Goal: Task Accomplishment & Management: Complete application form

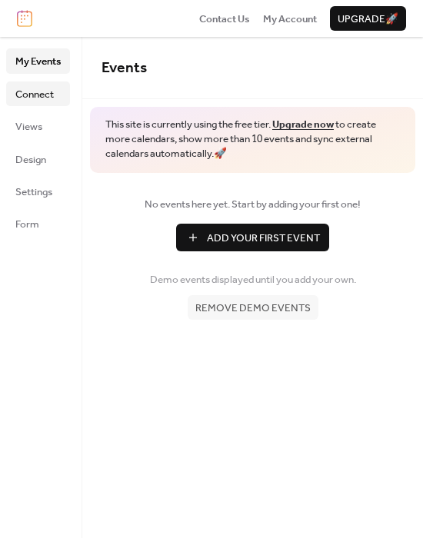
click at [19, 102] on span "Connect" at bounding box center [34, 94] width 38 height 15
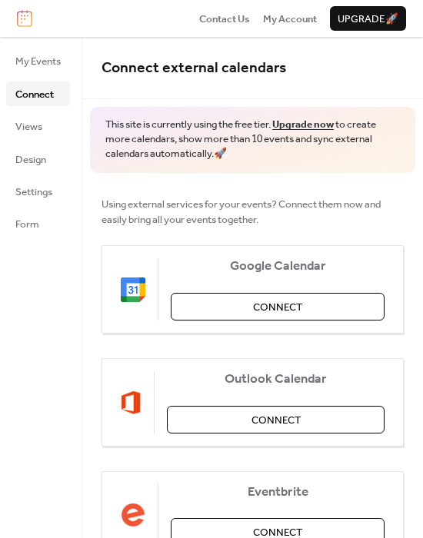
click at [17, 135] on span "Views" at bounding box center [28, 126] width 27 height 15
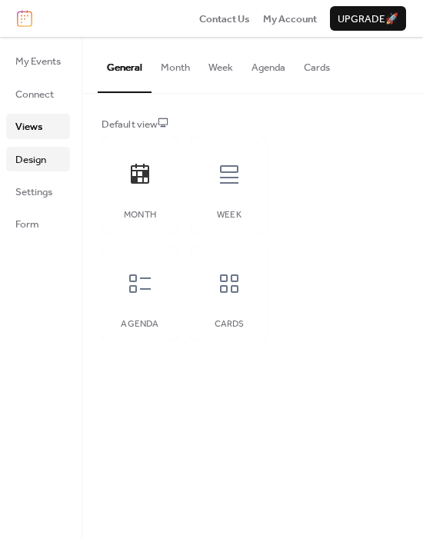
click at [19, 171] on link "Design" at bounding box center [38, 159] width 64 height 25
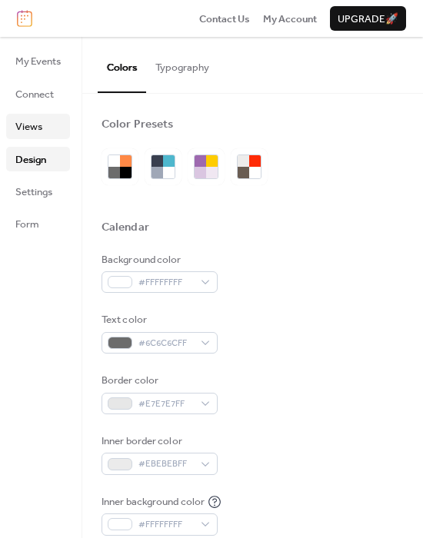
click at [37, 131] on span "Views" at bounding box center [28, 126] width 27 height 15
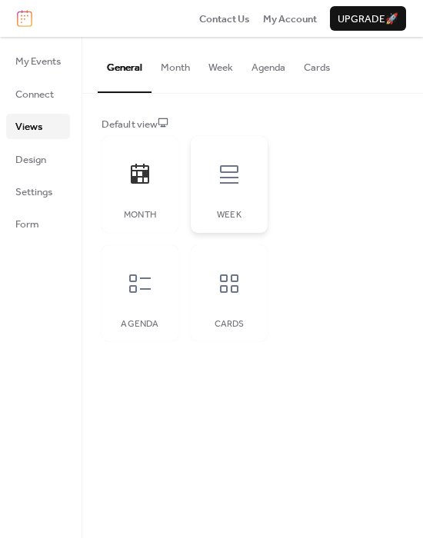
click at [221, 164] on icon at bounding box center [229, 174] width 25 height 25
click at [133, 181] on icon at bounding box center [140, 174] width 18 height 20
click at [211, 188] on div at bounding box center [229, 174] width 46 height 46
click at [157, 231] on div "Month" at bounding box center [139, 184] width 77 height 97
click at [241, 180] on icon at bounding box center [229, 174] width 25 height 25
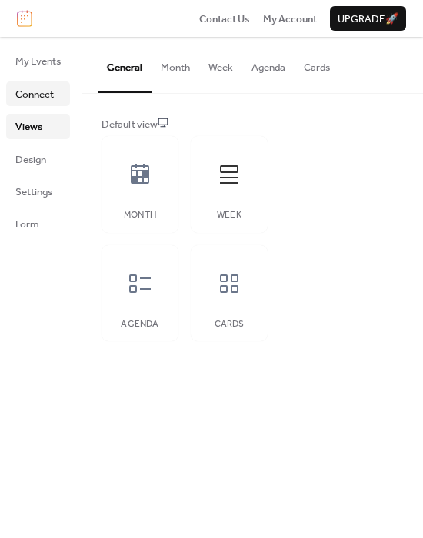
click at [36, 96] on span "Connect" at bounding box center [34, 94] width 38 height 15
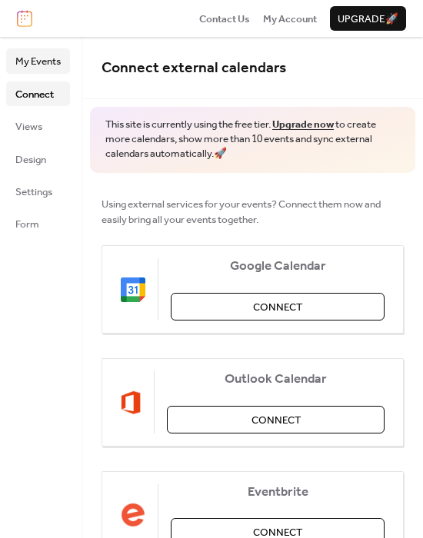
click at [36, 66] on span "My Events" at bounding box center [37, 61] width 45 height 15
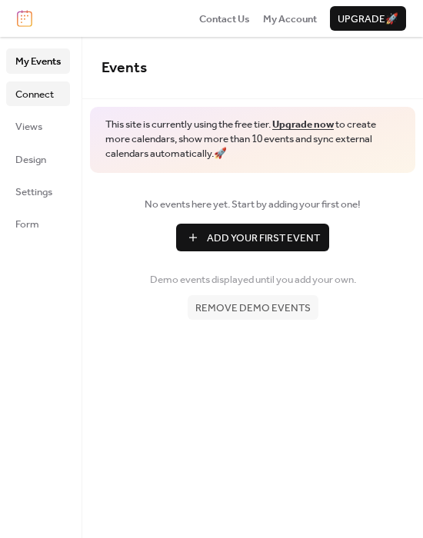
click at [50, 92] on span "Connect" at bounding box center [34, 94] width 38 height 15
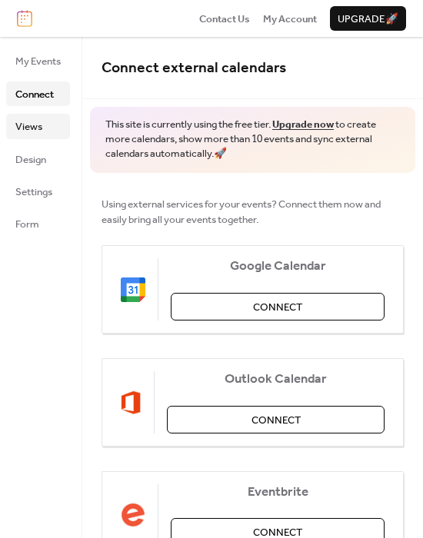
click at [43, 128] on link "Views" at bounding box center [38, 126] width 64 height 25
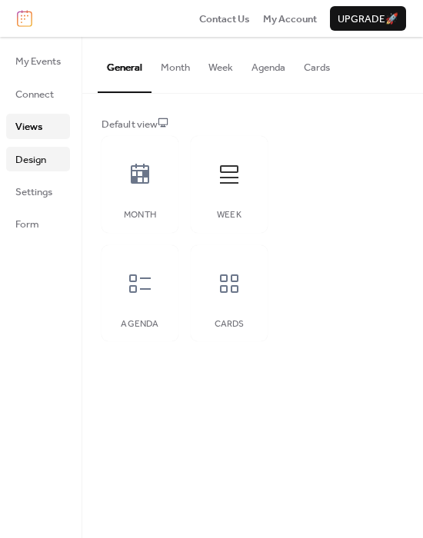
click at [40, 171] on link "Design" at bounding box center [38, 159] width 64 height 25
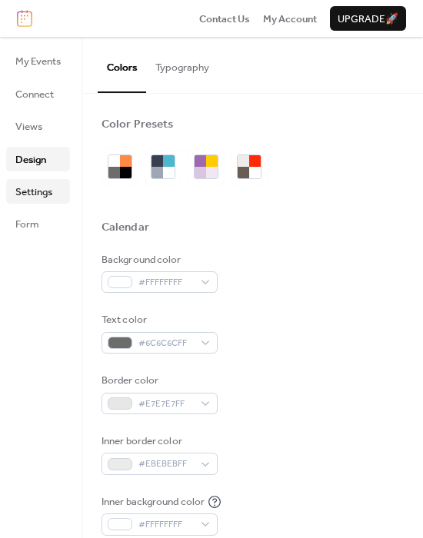
click at [48, 200] on span "Settings" at bounding box center [33, 191] width 37 height 15
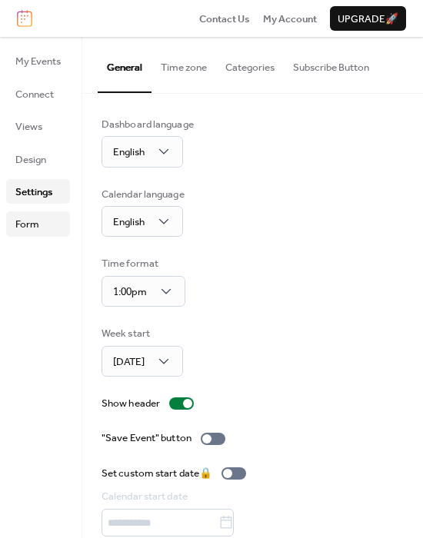
click at [51, 224] on link "Form" at bounding box center [38, 223] width 64 height 25
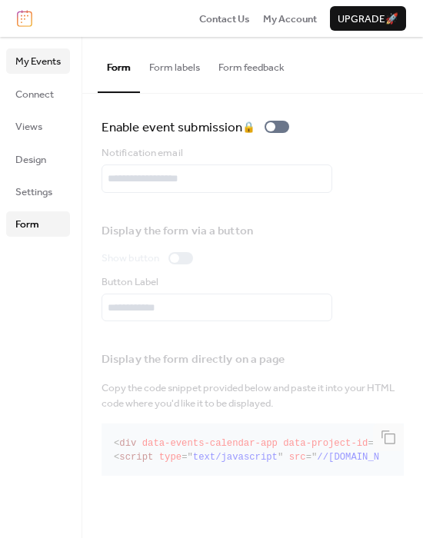
click at [35, 68] on span "My Events" at bounding box center [37, 61] width 45 height 15
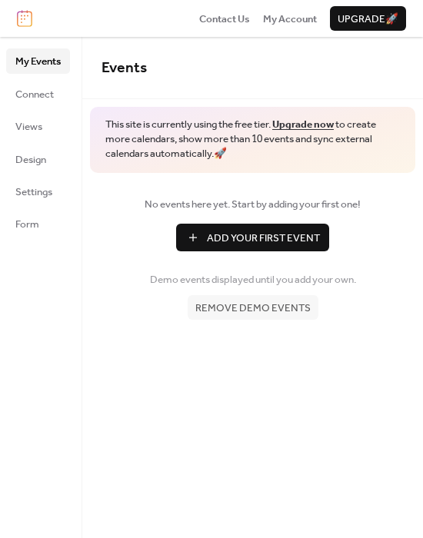
click at [258, 238] on span "Add Your First Event" at bounding box center [263, 238] width 113 height 15
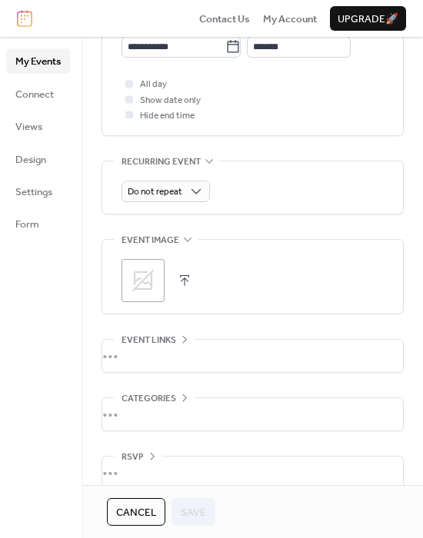
scroll to position [635, 0]
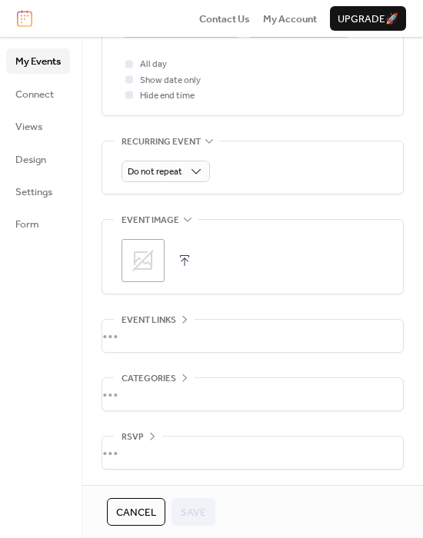
click at [168, 322] on div "•••" at bounding box center [252, 336] width 301 height 32
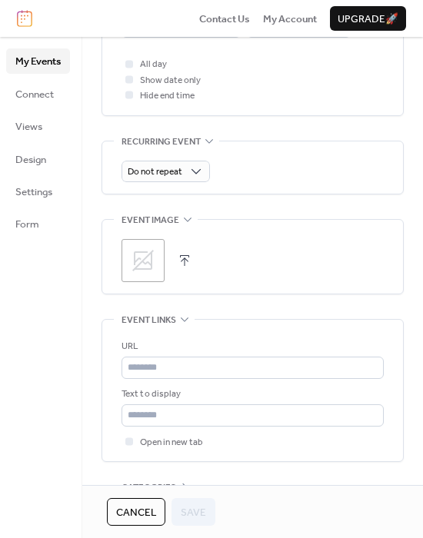
click at [168, 321] on span "Event links" at bounding box center [148, 320] width 55 height 15
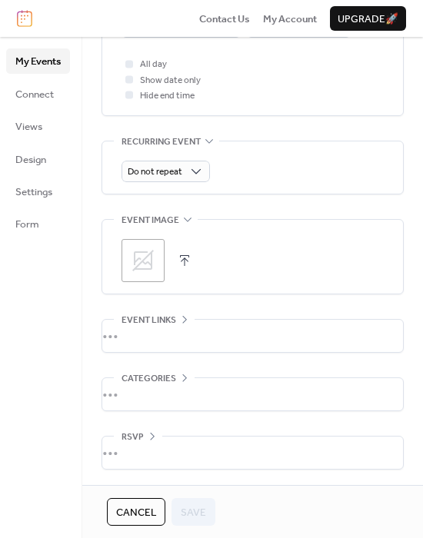
click at [194, 387] on div "•••" at bounding box center [252, 394] width 301 height 32
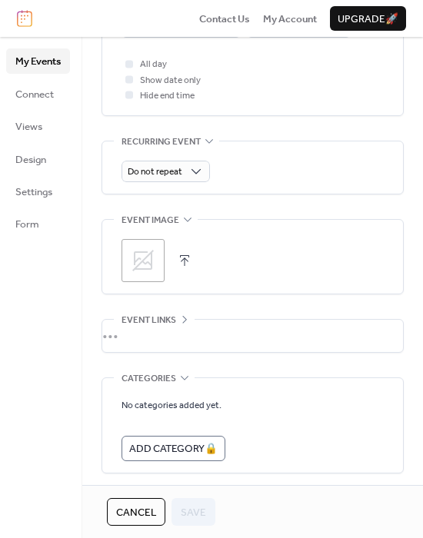
click at [194, 387] on div "No categories added yet. Add Category 🔒" at bounding box center [252, 425] width 262 height 95
click at [166, 373] on span "Categories" at bounding box center [148, 378] width 55 height 15
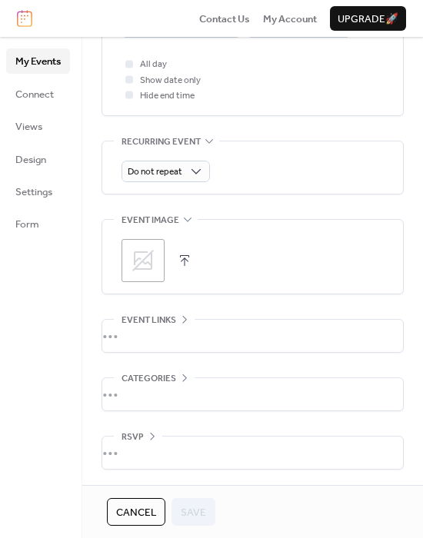
click at [154, 436] on icon at bounding box center [152, 436] width 12 height 12
click at [154, 435] on icon at bounding box center [152, 436] width 12 height 12
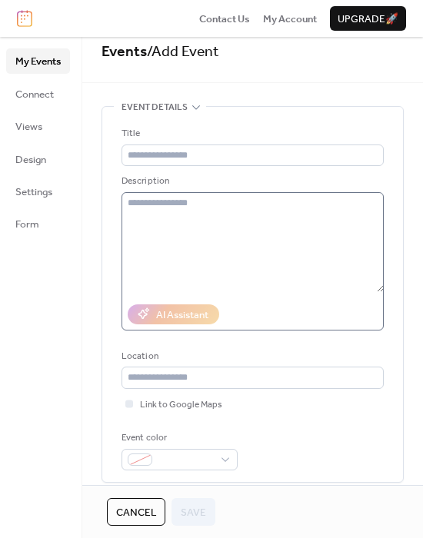
scroll to position [0, 0]
